Goal: Information Seeking & Learning: Compare options

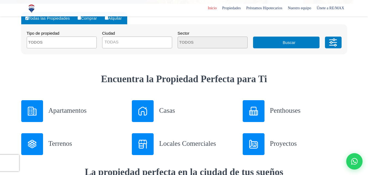
scroll to position [164, 0]
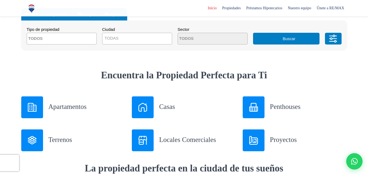
click at [163, 106] on h3 "Casas" at bounding box center [197, 107] width 77 height 10
click at [65, 40] on textarea "Search" at bounding box center [53, 39] width 53 height 12
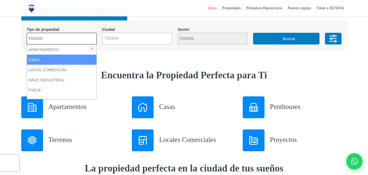
click at [38, 58] on li "CASA" at bounding box center [62, 60] width 70 height 10
select select "house"
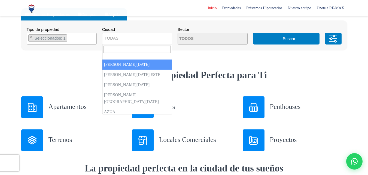
click at [149, 37] on span "TODAS" at bounding box center [138, 38] width 70 height 8
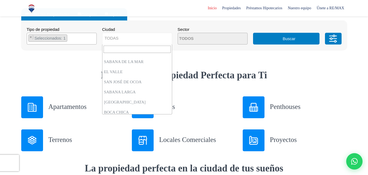
scroll to position [1554, 0]
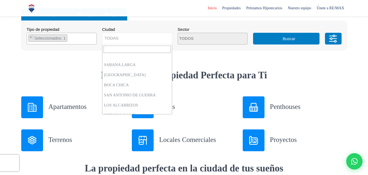
select select "434"
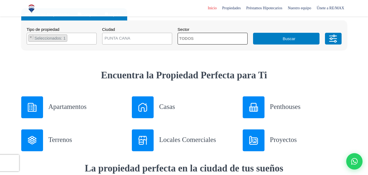
click at [221, 39] on textarea "Search" at bounding box center [204, 39] width 53 height 12
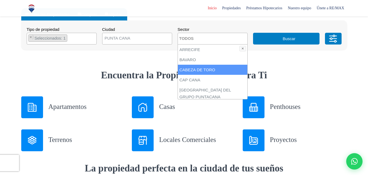
click at [195, 67] on li "CABEZA DE TORO" at bounding box center [213, 70] width 70 height 10
select select "16409"
click at [200, 70] on li "CABEZA DE TORO" at bounding box center [213, 70] width 70 height 10
click at [201, 68] on li "CABEZA DE TORO" at bounding box center [213, 70] width 70 height 10
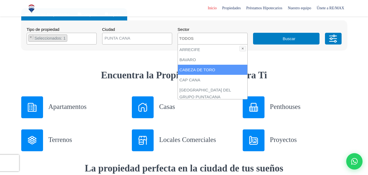
select select "16409"
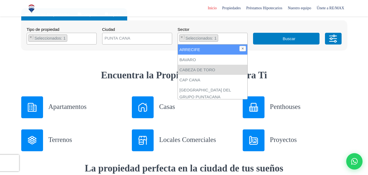
click at [245, 50] on button "✕" at bounding box center [243, 48] width 7 height 5
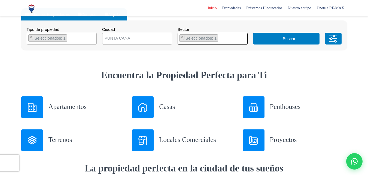
click at [228, 41] on ul "× Seleccionados: 1" at bounding box center [209, 39] width 63 height 12
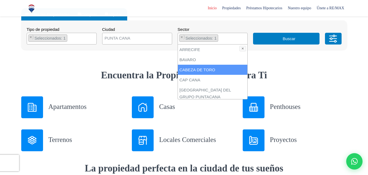
click at [209, 69] on li "CABEZA DE TORO" at bounding box center [213, 70] width 70 height 10
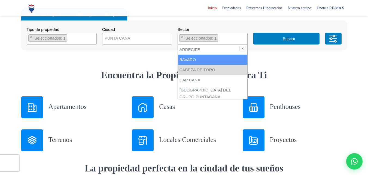
click at [201, 61] on li "BAVARO" at bounding box center [213, 60] width 70 height 10
select select "16339"
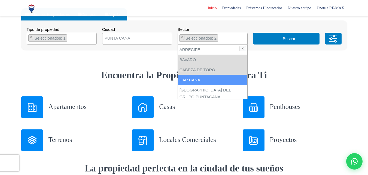
click at [200, 80] on li "CAP CANA" at bounding box center [213, 80] width 70 height 10
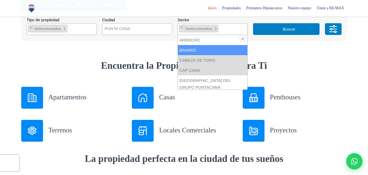
scroll to position [164, 0]
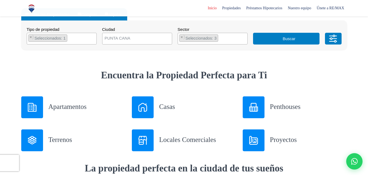
click at [297, 39] on button "Buscar" at bounding box center [286, 39] width 67 height 12
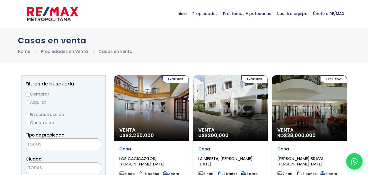
select select
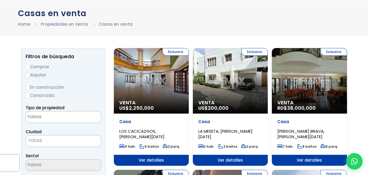
click at [28, 75] on input "Alquilar" at bounding box center [28, 75] width 4 height 4
radio input "true"
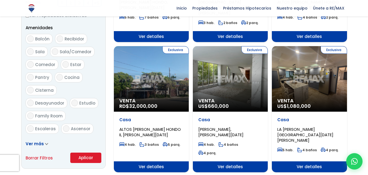
scroll to position [191, 0]
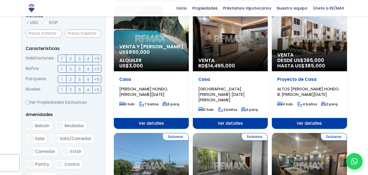
click at [79, 59] on span "3" at bounding box center [79, 58] width 2 height 7
click at [0, 0] on input "3" at bounding box center [0, 0] width 0 height 0
click at [72, 68] on span "2" at bounding box center [71, 68] width 2 height 7
click at [0, 0] on input "2" at bounding box center [0, 0] width 0 height 0
click at [79, 90] on span "3" at bounding box center [79, 89] width 2 height 7
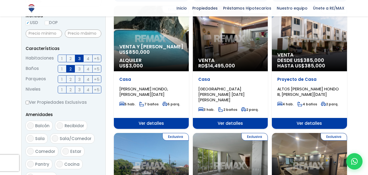
click at [0, 0] on input "3" at bounding box center [0, 0] width 0 height 0
click at [27, 102] on input "Ver Propiedades Exclusivas" at bounding box center [28, 103] width 4 height 4
checkbox input "true"
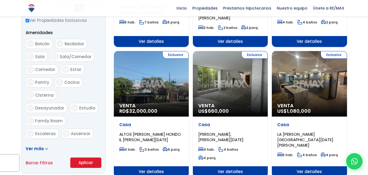
scroll to position [327, 0]
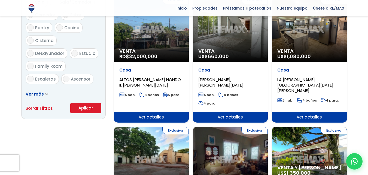
click at [80, 106] on button "Aplicar" at bounding box center [85, 108] width 31 height 10
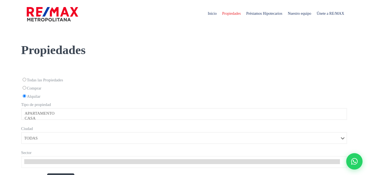
select select
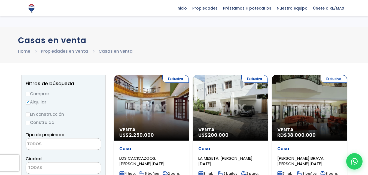
select select
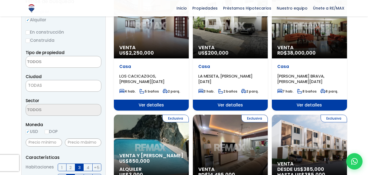
scroll to position [82, 0]
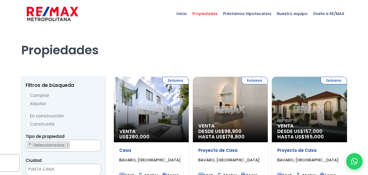
select select "16339"
click at [27, 104] on input "Alquilar" at bounding box center [28, 104] width 4 height 4
radio input "true"
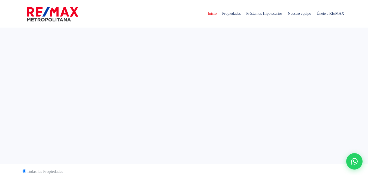
select select
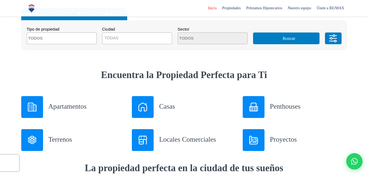
scroll to position [164, 0]
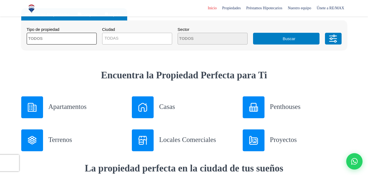
click at [83, 40] on span at bounding box center [62, 39] width 70 height 12
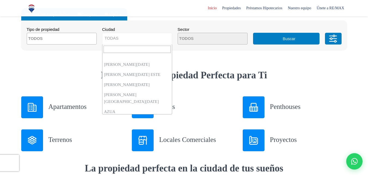
click at [162, 37] on span "TODAS" at bounding box center [138, 38] width 70 height 8
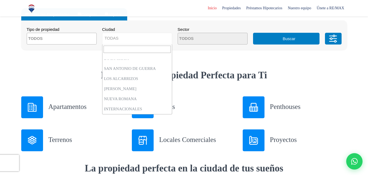
click at [132, 35] on span "TODAS" at bounding box center [138, 38] width 70 height 8
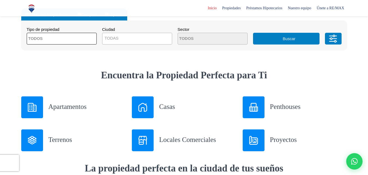
click at [90, 40] on span at bounding box center [62, 39] width 70 height 12
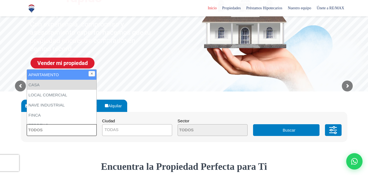
scroll to position [82, 0]
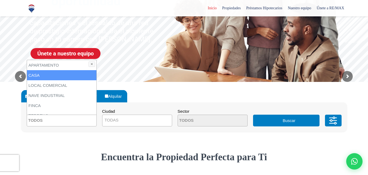
click at [41, 74] on li "CASA" at bounding box center [62, 75] width 70 height 10
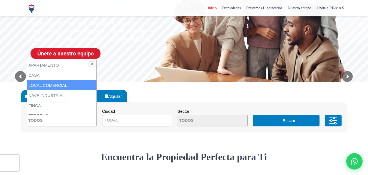
click at [159, 89] on div "Todas las Propiedades Comprar Alquilar Tipo de propiedad APARTAMENTO CASA LOCAL…" at bounding box center [184, 111] width 326 height 58
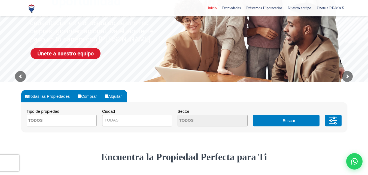
click at [26, 97] on input "Todas las Propiedades" at bounding box center [26, 96] width 3 height 3
click at [108, 96] on input "Alquilar" at bounding box center [106, 95] width 3 height 3
radio input "true"
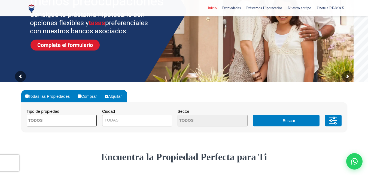
click at [61, 119] on textarea "Search" at bounding box center [53, 121] width 53 height 12
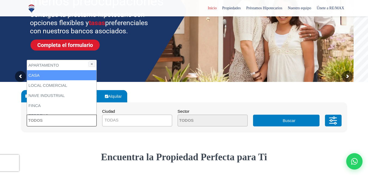
click at [42, 76] on li "CASA" at bounding box center [62, 75] width 70 height 10
select select "house"
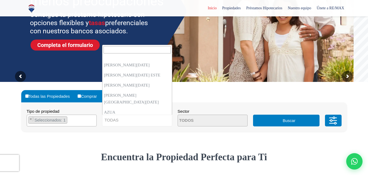
click at [154, 121] on span "TODAS" at bounding box center [138, 120] width 70 height 8
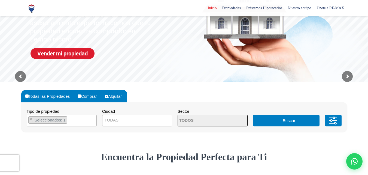
click at [228, 119] on span at bounding box center [213, 121] width 70 height 12
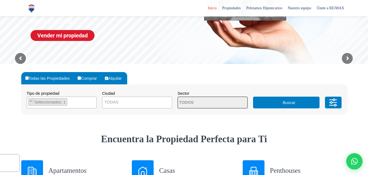
scroll to position [109, 0]
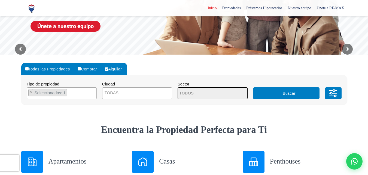
click at [294, 93] on button "Buscar" at bounding box center [286, 93] width 67 height 12
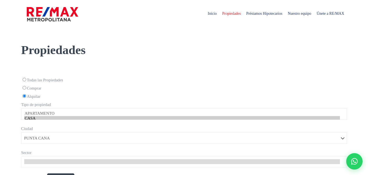
select select "434"
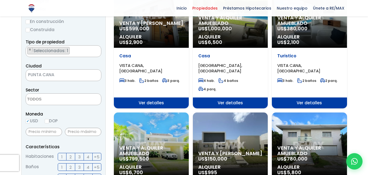
scroll to position [109, 0]
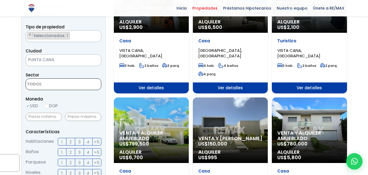
click at [54, 85] on textarea "Search" at bounding box center [52, 85] width 53 height 12
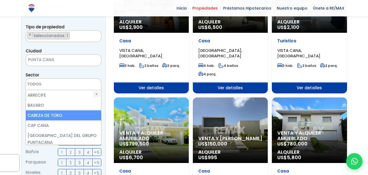
click at [47, 113] on li "CABEZA DE TORO" at bounding box center [63, 115] width 75 height 10
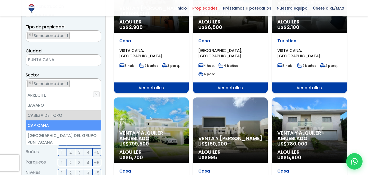
click at [43, 125] on li "CAP CANA" at bounding box center [63, 125] width 75 height 10
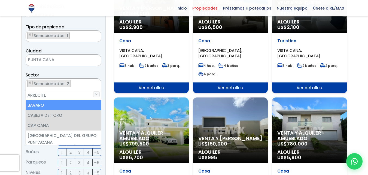
click at [57, 101] on li "BAVARO" at bounding box center [63, 105] width 75 height 10
select select "16339"
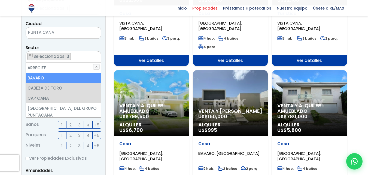
scroll to position [164, 0]
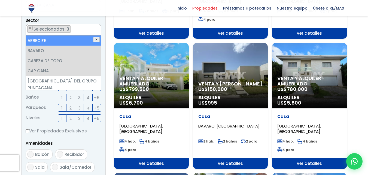
click at [96, 38] on button "✕" at bounding box center [96, 39] width 7 height 5
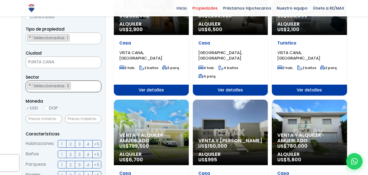
scroll to position [117, 0]
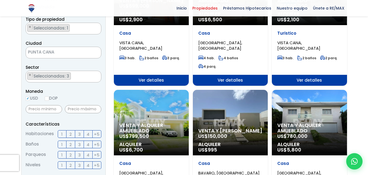
click at [77, 134] on label "3" at bounding box center [79, 134] width 9 height 8
click at [0, 0] on input "3" at bounding box center [0, 0] width 0 height 0
click at [71, 143] on span "2" at bounding box center [71, 144] width 2 height 7
click at [0, 0] on input "2" at bounding box center [0, 0] width 0 height 0
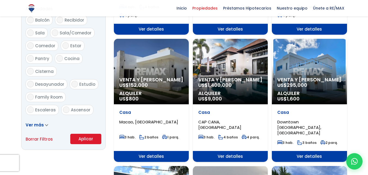
scroll to position [308, 0]
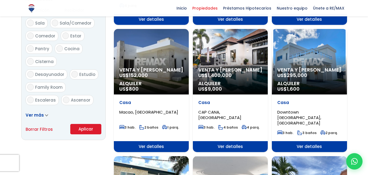
click at [79, 129] on button "Aplicar" at bounding box center [85, 129] width 31 height 10
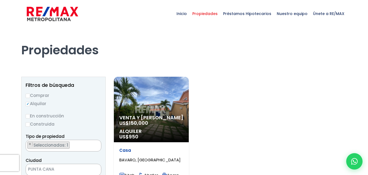
select select "16339"
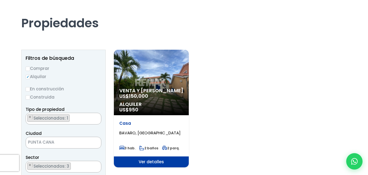
scroll to position [27, 0]
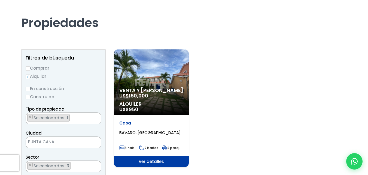
click at [146, 94] on span "150,000" at bounding box center [138, 95] width 19 height 7
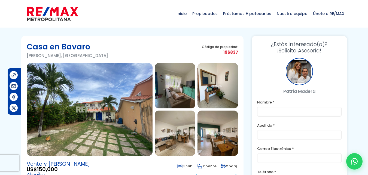
click at [168, 86] on img at bounding box center [175, 85] width 41 height 45
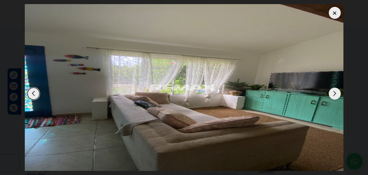
click at [333, 91] on div "Next slide" at bounding box center [335, 94] width 12 height 12
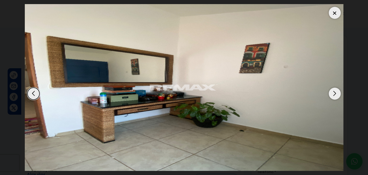
click at [333, 91] on div "Next slide" at bounding box center [335, 94] width 12 height 12
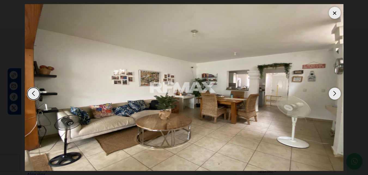
click at [333, 91] on div "Next slide" at bounding box center [335, 94] width 12 height 12
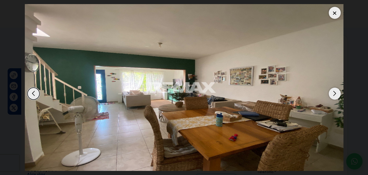
click at [333, 91] on div "Next slide" at bounding box center [335, 94] width 12 height 12
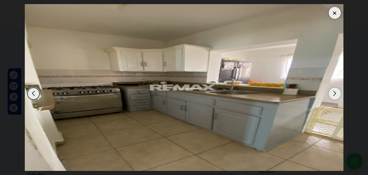
click at [333, 91] on div "Next slide" at bounding box center [335, 94] width 12 height 12
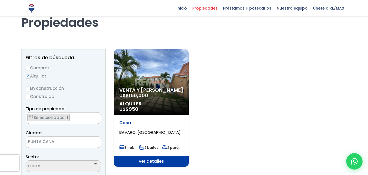
scroll to position [19, 0]
select select "16339"
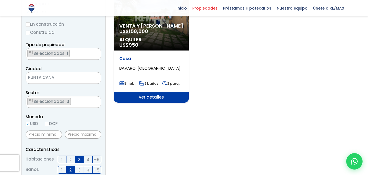
scroll to position [82, 0]
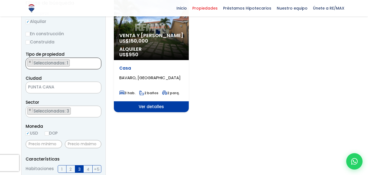
click at [79, 65] on ul "× Seleccionados: 1" at bounding box center [60, 64] width 68 height 12
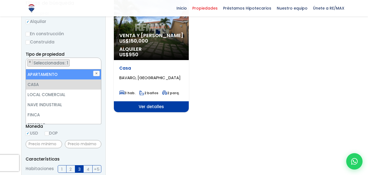
click at [53, 75] on li "APARTAMENTO" at bounding box center [63, 74] width 75 height 10
select select "apartment"
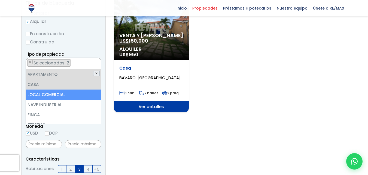
click at [98, 74] on button "✕" at bounding box center [96, 73] width 7 height 5
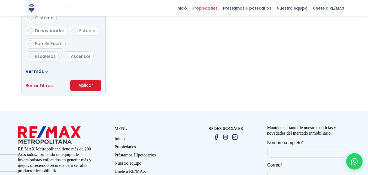
scroll to position [354, 0]
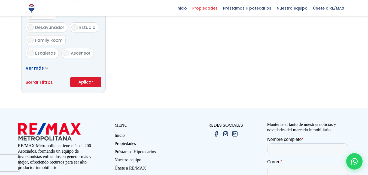
click at [89, 80] on button "Aplicar" at bounding box center [85, 82] width 31 height 10
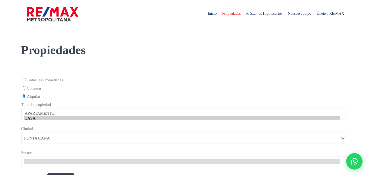
select select "434"
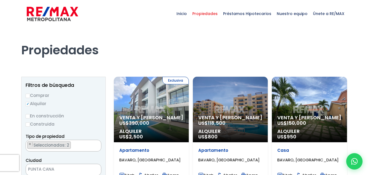
scroll to position [19, 0]
select select "16339"
click at [234, 115] on span "Venta y [PERSON_NAME]" at bounding box center [230, 117] width 64 height 5
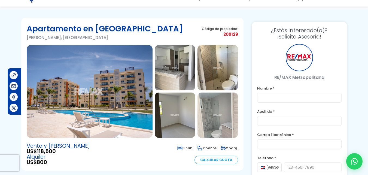
scroll to position [27, 0]
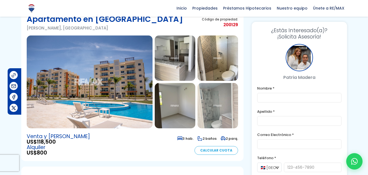
click at [172, 58] on img at bounding box center [175, 57] width 41 height 45
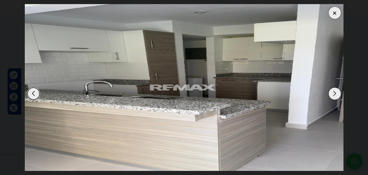
click at [335, 93] on div "Next slide" at bounding box center [335, 94] width 12 height 12
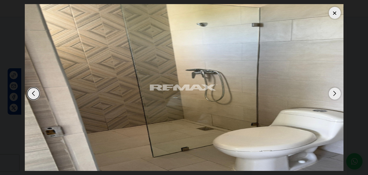
click at [335, 93] on div "Next slide" at bounding box center [335, 94] width 12 height 12
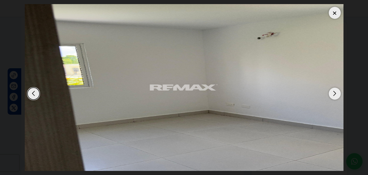
click at [335, 93] on div "Next slide" at bounding box center [335, 94] width 12 height 12
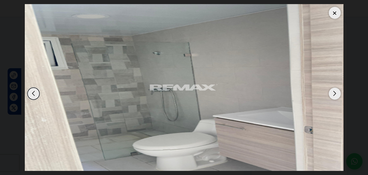
click at [335, 93] on div "Next slide" at bounding box center [335, 94] width 12 height 12
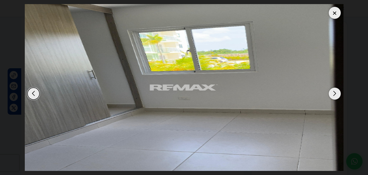
click at [335, 93] on div "Next slide" at bounding box center [335, 94] width 12 height 12
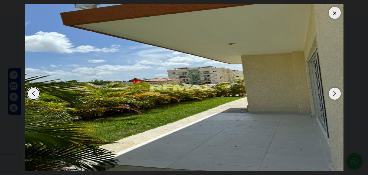
click at [334, 13] on div at bounding box center [335, 13] width 12 height 12
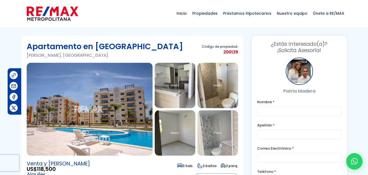
scroll to position [0, 0]
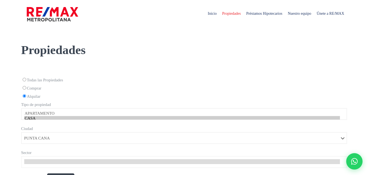
select select "434"
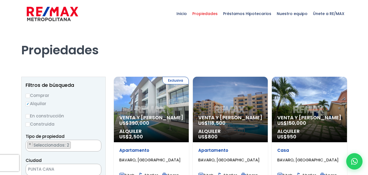
scroll to position [27, 0]
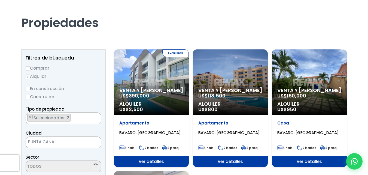
select select "16339"
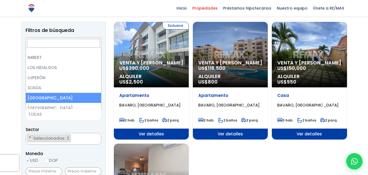
scroll to position [927, 0]
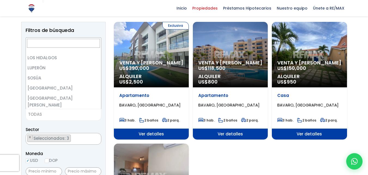
select select "93"
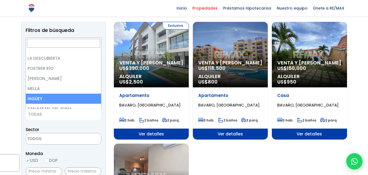
scroll to position [600, 0]
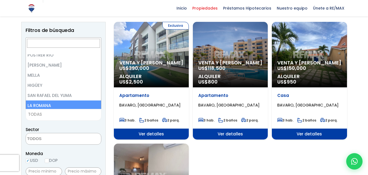
select select "60"
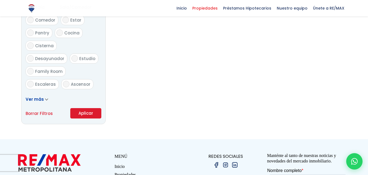
scroll to position [327, 0]
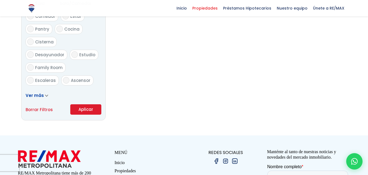
click at [88, 109] on button "Aplicar" at bounding box center [85, 109] width 31 height 10
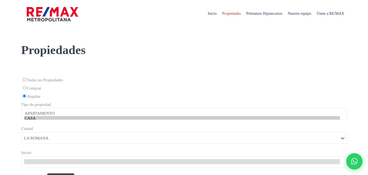
select select "60"
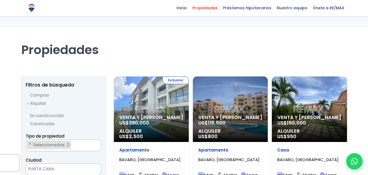
select select "60"
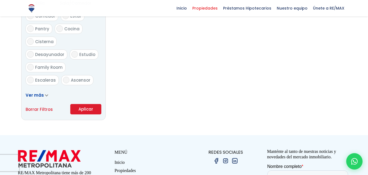
scroll to position [327, 0]
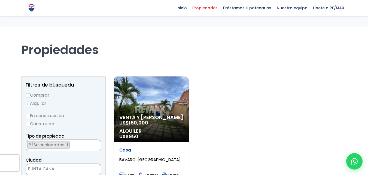
select select "apartment"
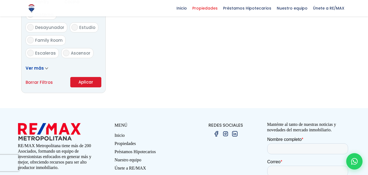
scroll to position [19, 0]
select select "16339"
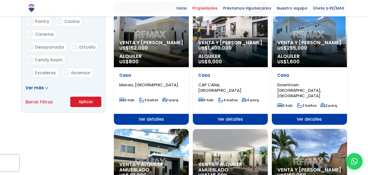
scroll to position [362, 0]
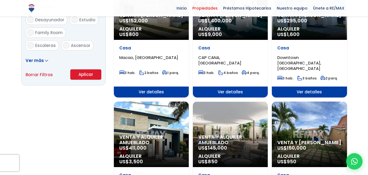
click at [230, 107] on div "Venta y alquiler amueblado US$ 145,000 Alquiler US$ 850" at bounding box center [230, 133] width 75 height 65
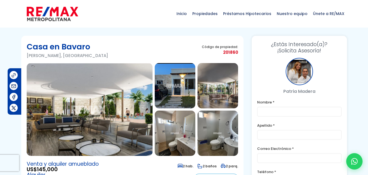
click at [177, 91] on img at bounding box center [175, 85] width 41 height 45
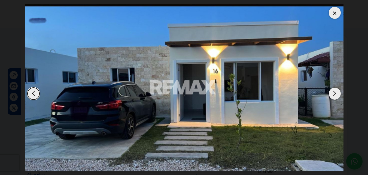
click at [336, 94] on div "Next slide" at bounding box center [335, 94] width 12 height 12
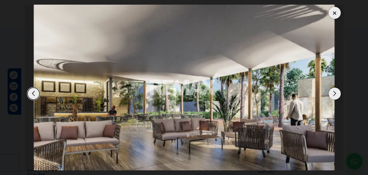
click at [336, 94] on div "Next slide" at bounding box center [335, 94] width 12 height 12
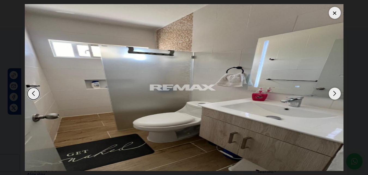
click at [336, 94] on div "Next slide" at bounding box center [335, 94] width 12 height 12
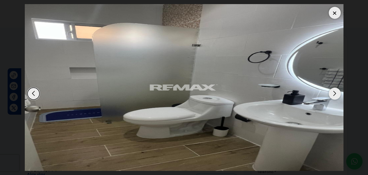
click at [336, 94] on div "Next slide" at bounding box center [335, 94] width 12 height 12
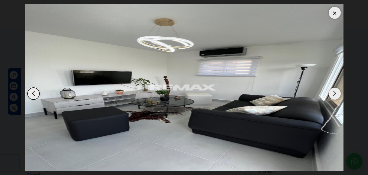
click at [336, 94] on div "Next slide" at bounding box center [335, 94] width 12 height 12
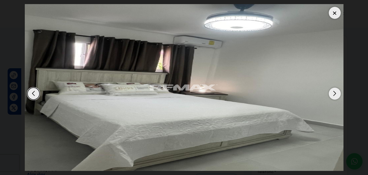
click at [336, 94] on div "Next slide" at bounding box center [335, 94] width 12 height 12
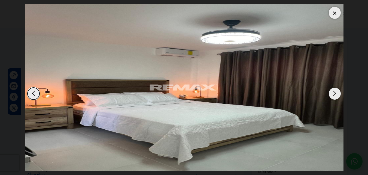
click at [336, 94] on div "Next slide" at bounding box center [335, 94] width 12 height 12
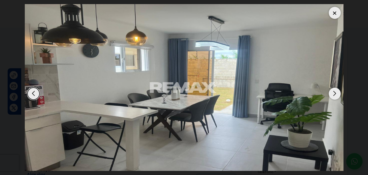
click at [336, 94] on div "Next slide" at bounding box center [335, 94] width 12 height 12
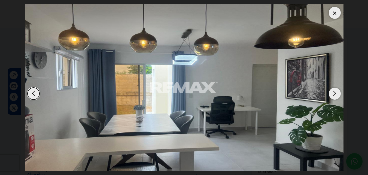
click at [336, 94] on div "Next slide" at bounding box center [335, 94] width 12 height 12
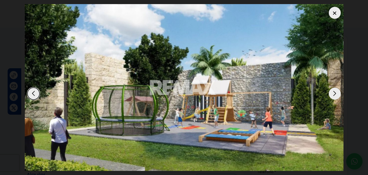
click at [336, 94] on div "Next slide" at bounding box center [335, 94] width 12 height 12
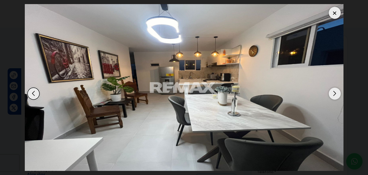
click at [336, 94] on div "Next slide" at bounding box center [335, 94] width 12 height 12
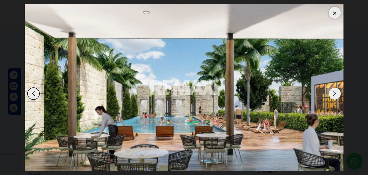
click at [336, 94] on div "Next slide" at bounding box center [335, 94] width 12 height 12
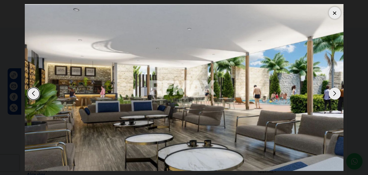
click at [334, 14] on div at bounding box center [335, 13] width 12 height 12
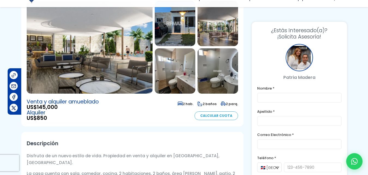
scroll to position [82, 0]
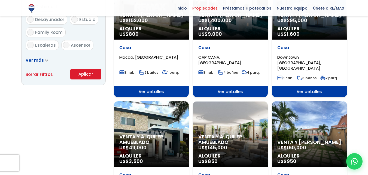
scroll to position [362, 0]
